Goal: Task Accomplishment & Management: Use online tool/utility

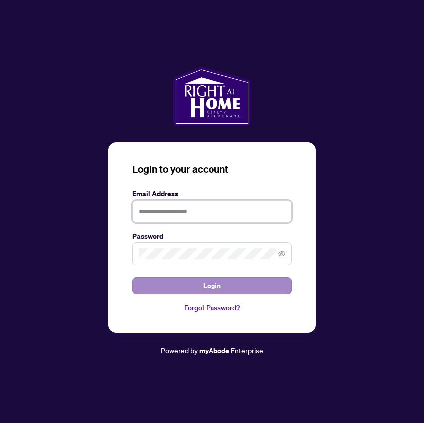
type input "**********"
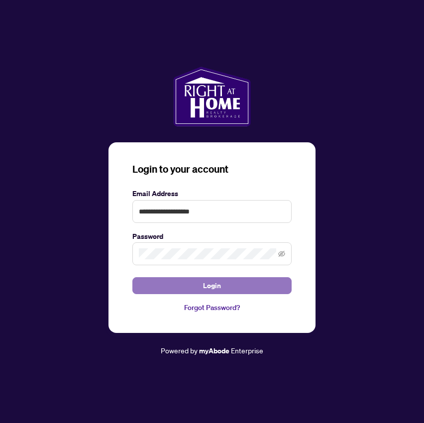
click at [209, 287] on span "Login" at bounding box center [212, 286] width 18 height 16
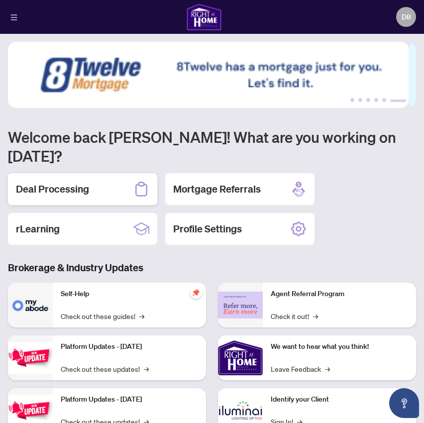
click at [69, 182] on h2 "Deal Processing" at bounding box center [52, 189] width 73 height 14
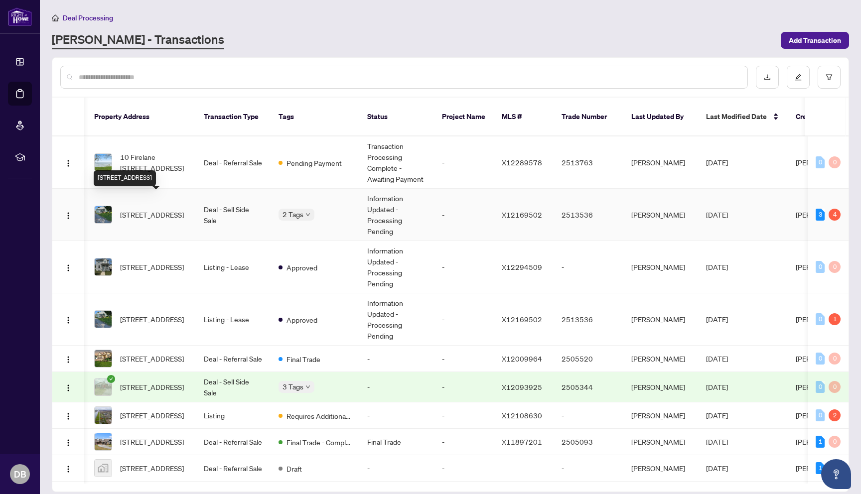
scroll to position [0, 69]
click at [141, 209] on span "[STREET_ADDRESS]" at bounding box center [151, 214] width 64 height 11
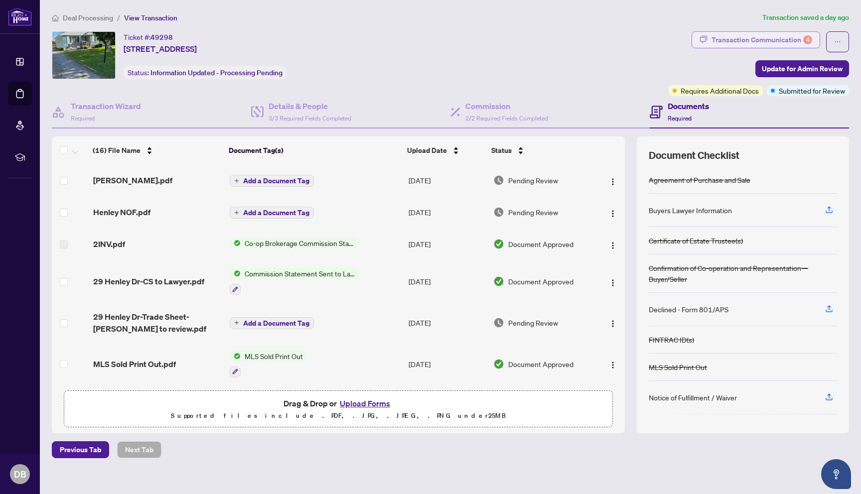
click at [424, 39] on div "Transaction Communication 4" at bounding box center [761, 40] width 101 height 16
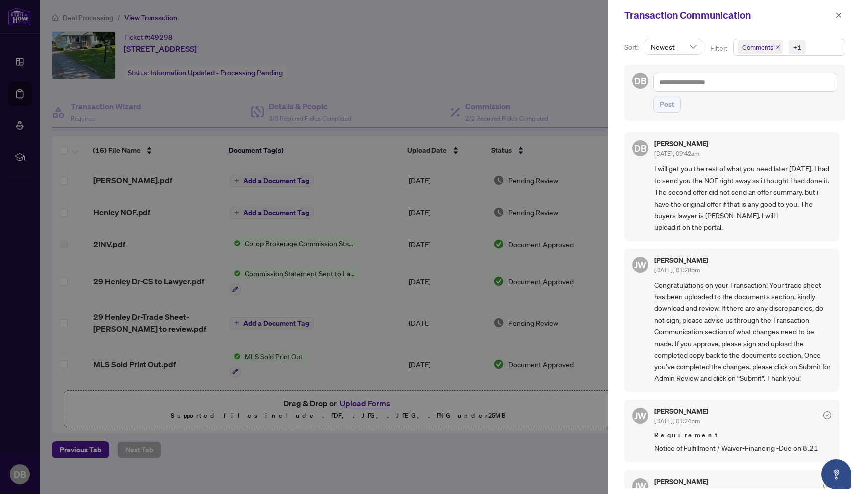
click at [149, 318] on div at bounding box center [430, 247] width 861 height 494
click at [149, 317] on div at bounding box center [430, 247] width 861 height 494
click at [424, 322] on div at bounding box center [430, 247] width 861 height 494
click at [424, 11] on span "button" at bounding box center [838, 15] width 7 height 16
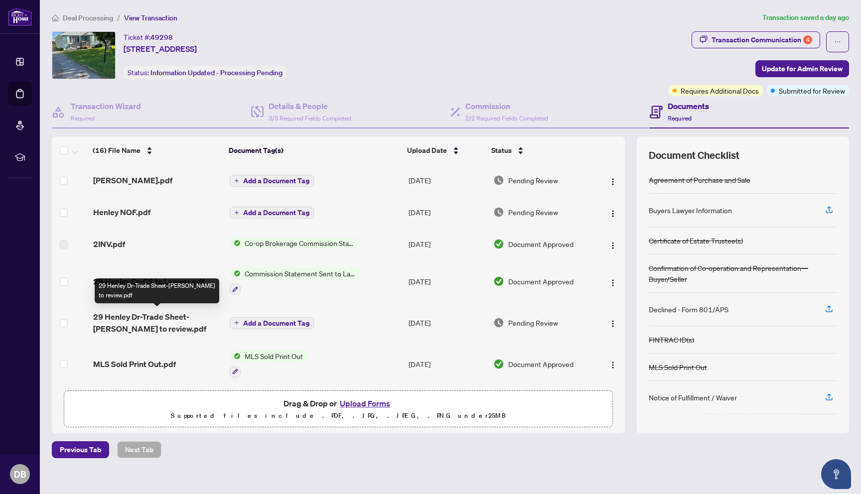
click at [179, 314] on span "29 Henley Dr-Trade Sheet-[PERSON_NAME] to review.pdf" at bounding box center [157, 323] width 128 height 24
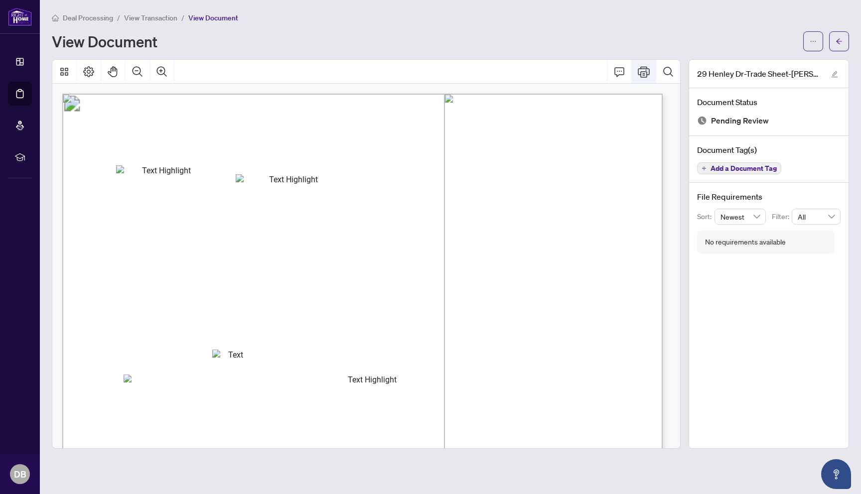
click at [424, 70] on icon "Print" at bounding box center [644, 72] width 12 height 12
